Goal: Task Accomplishment & Management: Use online tool/utility

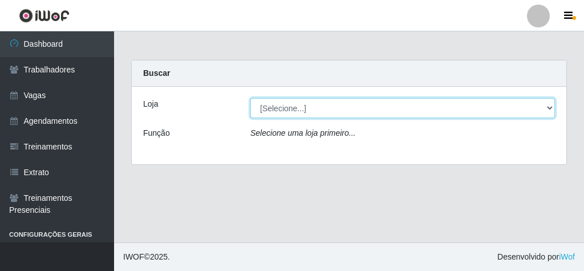
click at [397, 109] on select "[Selecione...] Rede Econômico - Malvinas Rede Econômico - Prata" at bounding box center [402, 108] width 304 height 20
select select "194"
click at [250, 98] on select "[Selecione...] Rede Econômico - Malvinas Rede Econômico - Prata" at bounding box center [402, 108] width 304 height 20
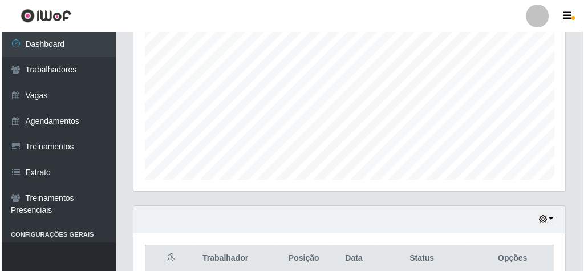
scroll to position [410, 0]
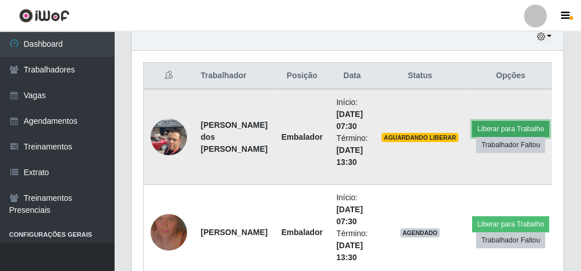
click at [503, 124] on button "Liberar para Trabalho" at bounding box center [510, 129] width 77 height 16
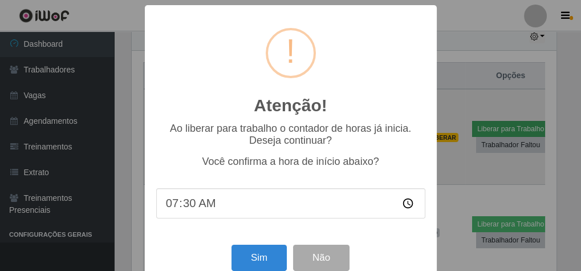
scroll to position [236, 427]
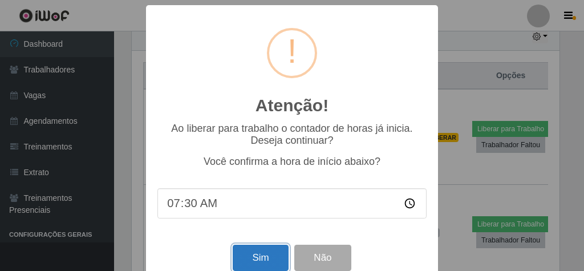
click at [266, 255] on button "Sim" at bounding box center [260, 257] width 55 height 27
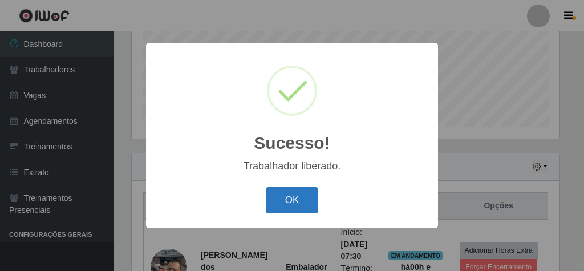
click at [288, 197] on button "OK" at bounding box center [292, 200] width 53 height 27
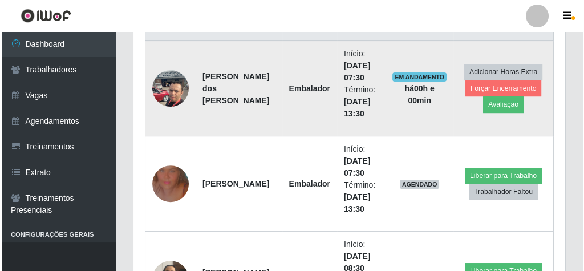
scroll to position [508, 0]
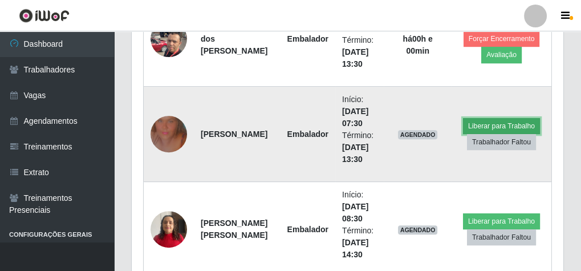
click at [495, 118] on button "Liberar para Trabalho" at bounding box center [501, 126] width 77 height 16
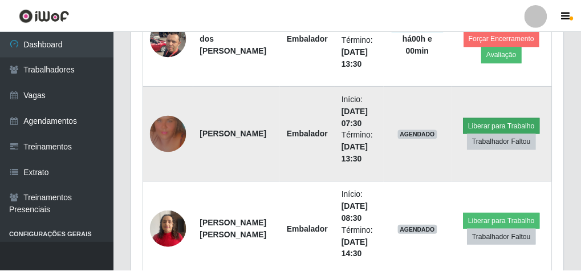
scroll to position [236, 427]
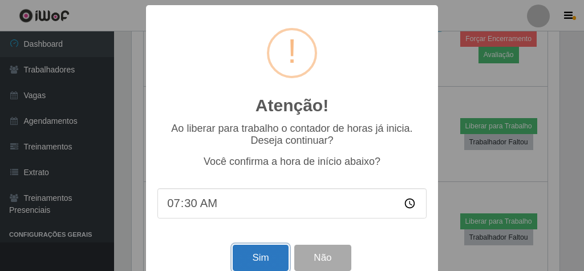
click at [244, 258] on button "Sim" at bounding box center [260, 257] width 55 height 27
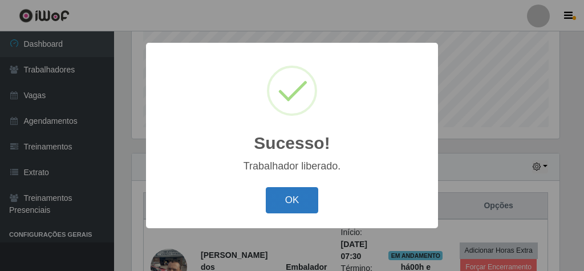
click at [312, 199] on button "OK" at bounding box center [292, 200] width 53 height 27
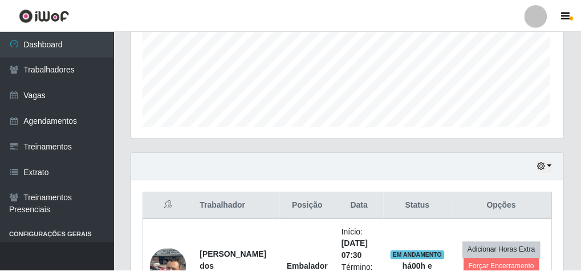
scroll to position [236, 431]
